Goal: Task Accomplishment & Management: Manage account settings

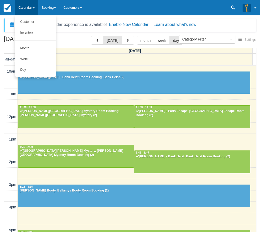
select select
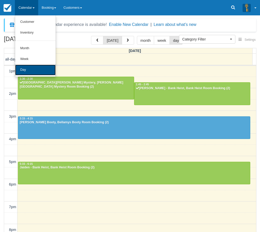
click at [29, 65] on link "Day" at bounding box center [35, 70] width 40 height 11
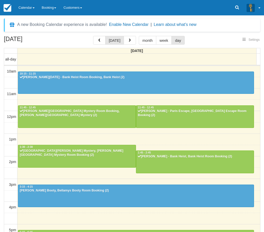
select select
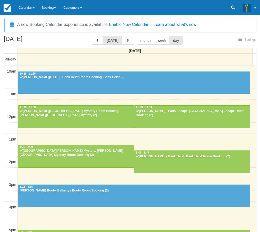
scroll to position [91, 0]
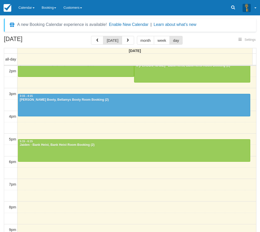
select select
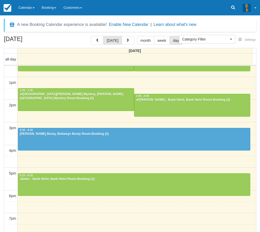
scroll to position [65, 0]
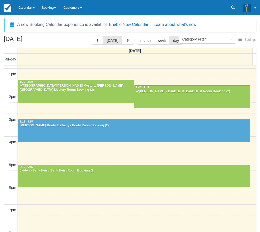
click at [3, 174] on div "October 12, 2025 today month week day Sunday all-day 10am 11am 12pm 1pm 2pm 3pm…" at bounding box center [130, 141] width 260 height 211
click at [24, 7] on link "Calendar" at bounding box center [26, 7] width 23 height 15
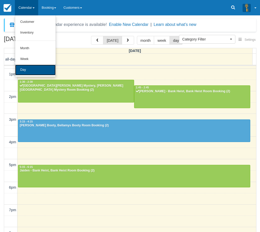
click at [28, 68] on link "Day" at bounding box center [35, 70] width 40 height 11
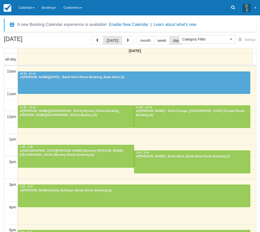
select select
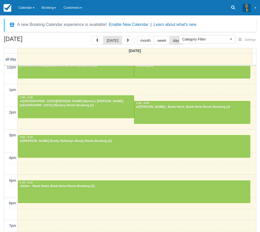
scroll to position [102, 0]
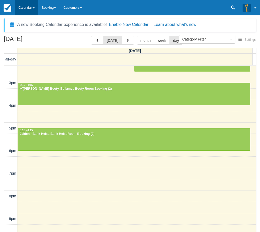
click at [34, 5] on link "Calendar" at bounding box center [26, 7] width 23 height 15
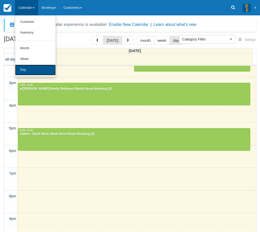
click at [21, 69] on link "Day" at bounding box center [35, 70] width 40 height 11
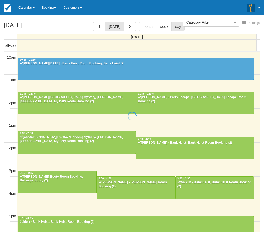
select select
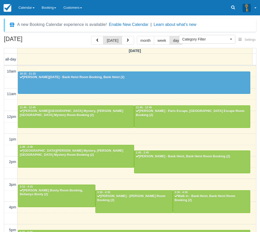
click at [105, 136] on div "10am 11am 12pm 1pm 2pm 3pm 4pm 5pm 6pm 7pm 8pm 9pm 10pm 10:15 - 11:15 [PERSON_N…" at bounding box center [130, 207] width 252 height 283
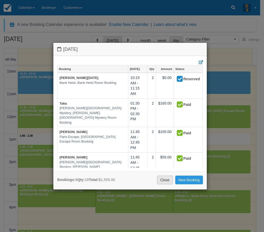
click at [165, 179] on link "Close" at bounding box center [165, 180] width 16 height 9
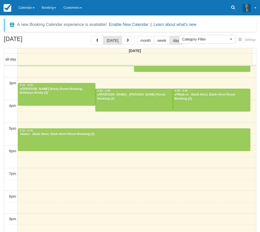
scroll to position [102, 0]
